Goal: Check status: Check status

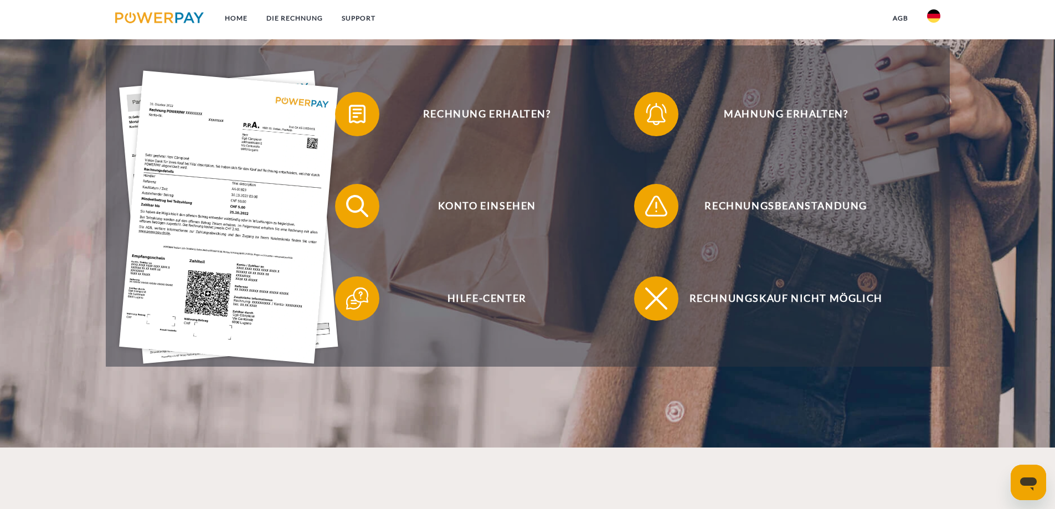
scroll to position [277, 0]
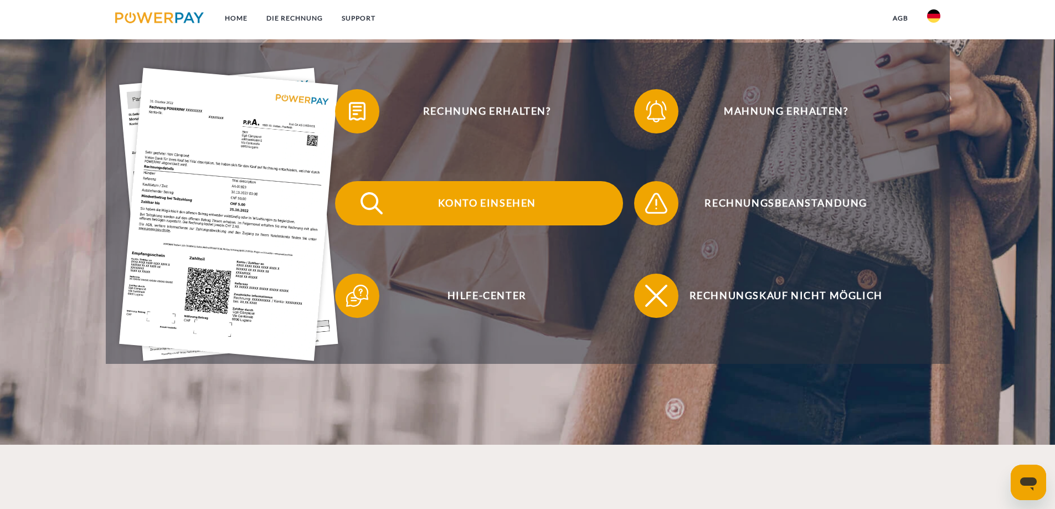
click at [474, 207] on span "Konto einsehen" at bounding box center [486, 203] width 271 height 44
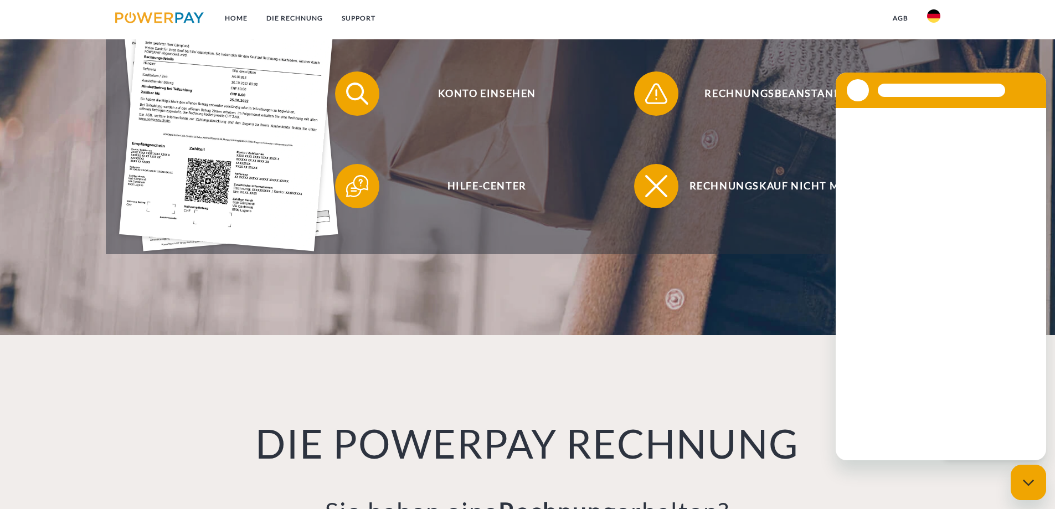
scroll to position [388, 0]
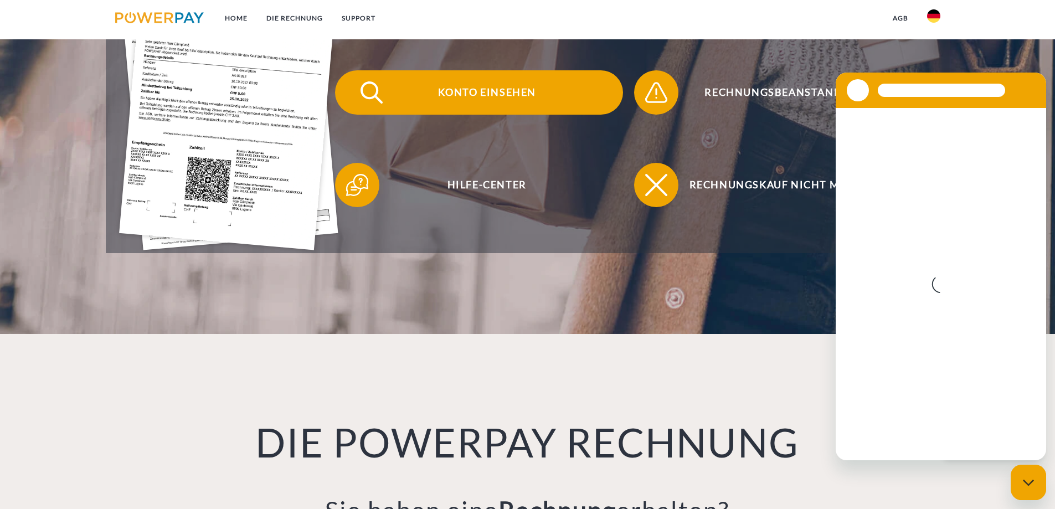
click at [505, 94] on span "Konto einsehen" at bounding box center [486, 92] width 271 height 44
